Goal: Navigation & Orientation: Find specific page/section

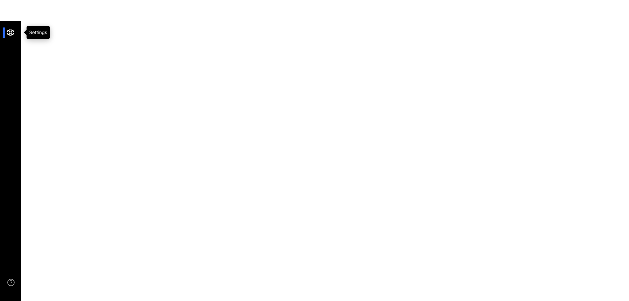
click at [11, 33] on div at bounding box center [14, 33] width 14 height 10
